Goal: Information Seeking & Learning: Check status

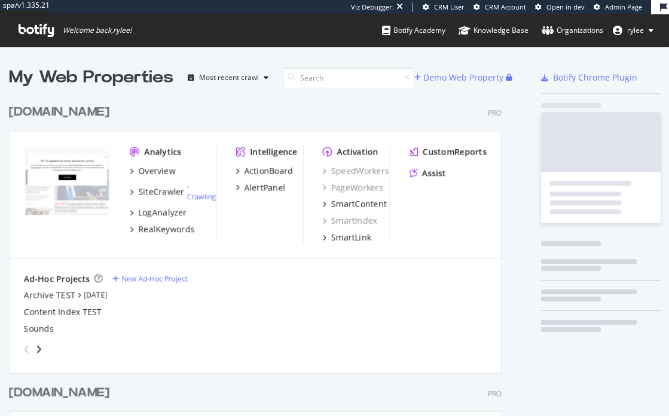
scroll to position [416, 669]
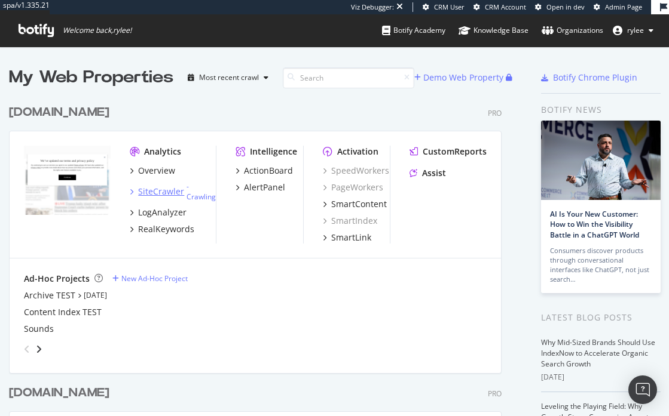
click at [158, 197] on div "SiteCrawler - Crawling" at bounding box center [173, 192] width 86 height 20
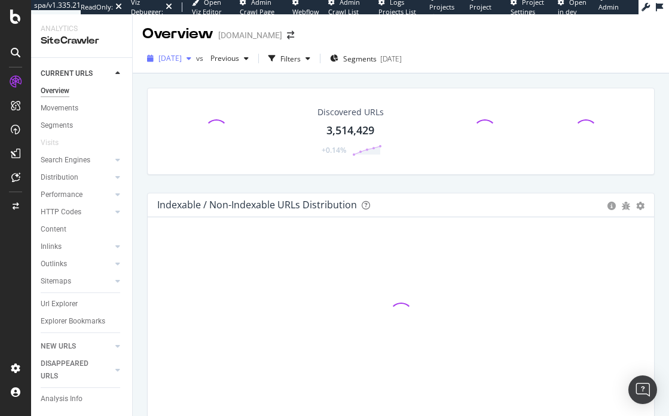
click at [196, 65] on div "2025 Aug. 6th" at bounding box center [169, 59] width 54 height 18
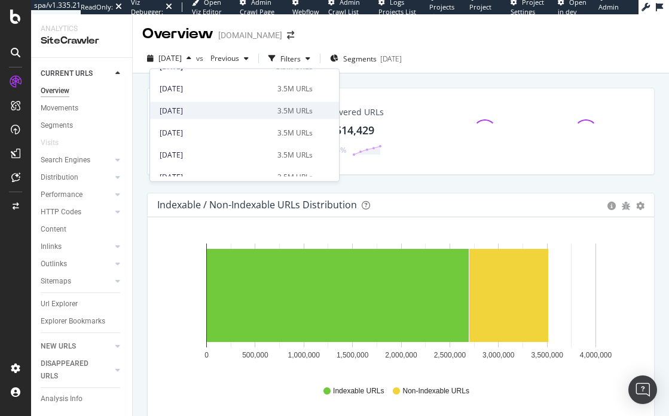
scroll to position [36, 0]
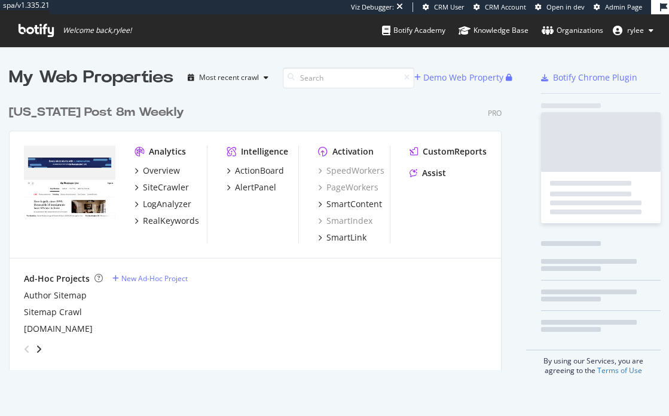
scroll to position [281, 501]
